Goal: Navigation & Orientation: Find specific page/section

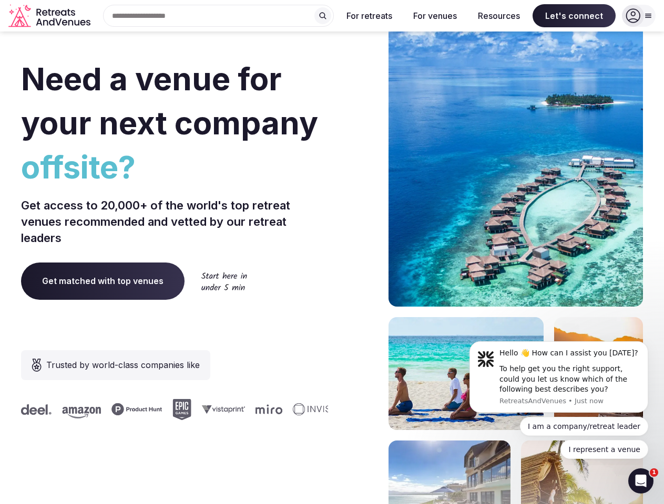
click at [331, 252] on div "Need a venue for your next company offsite? Get access to 20,000+ of the world'…" at bounding box center [331, 314] width 621 height 633
click at [219, 16] on div "Search Popular Destinations [GEOGRAPHIC_DATA], [GEOGRAPHIC_DATA] [GEOGRAPHIC_DA…" at bounding box center [214, 16] width 239 height 22
click at [323, 16] on input "text" at bounding box center [218, 16] width 231 height 22
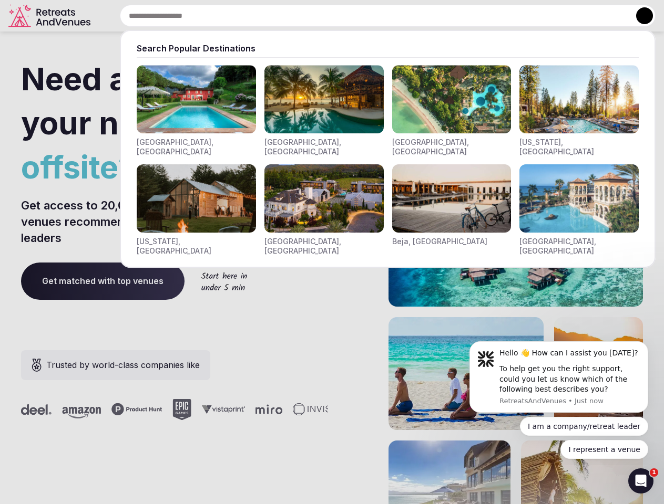
click at [369, 16] on input "text" at bounding box center [387, 16] width 535 height 22
click at [434, 16] on input "text" at bounding box center [387, 16] width 535 height 22
click at [499, 16] on input "text" at bounding box center [387, 16] width 535 height 22
click at [574, 16] on input "text" at bounding box center [387, 16] width 535 height 22
click at [638, 16] on button at bounding box center [644, 15] width 17 height 17
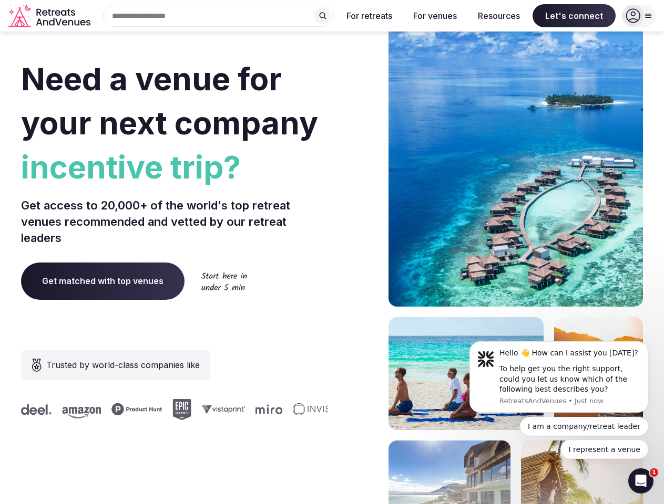
click at [558, 377] on div "To help get you the right support, could you let us know which of the following…" at bounding box center [569, 379] width 141 height 31
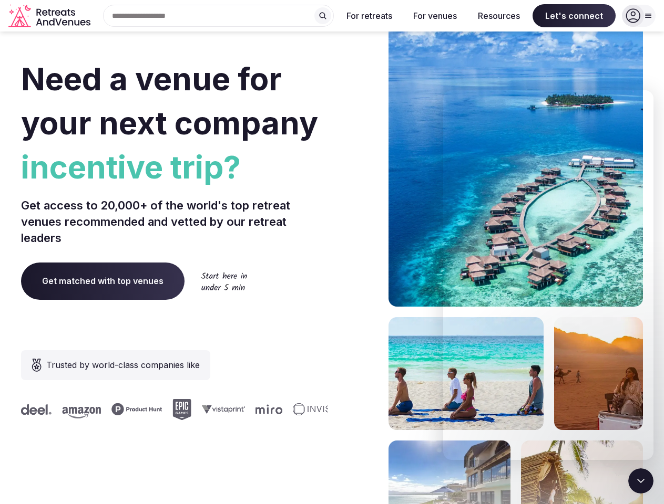
click at [650, 345] on section "Need a venue for your next company incentive trip? Get access to 20,000+ of the…" at bounding box center [332, 314] width 664 height 633
